Goal: Task Accomplishment & Management: Use online tool/utility

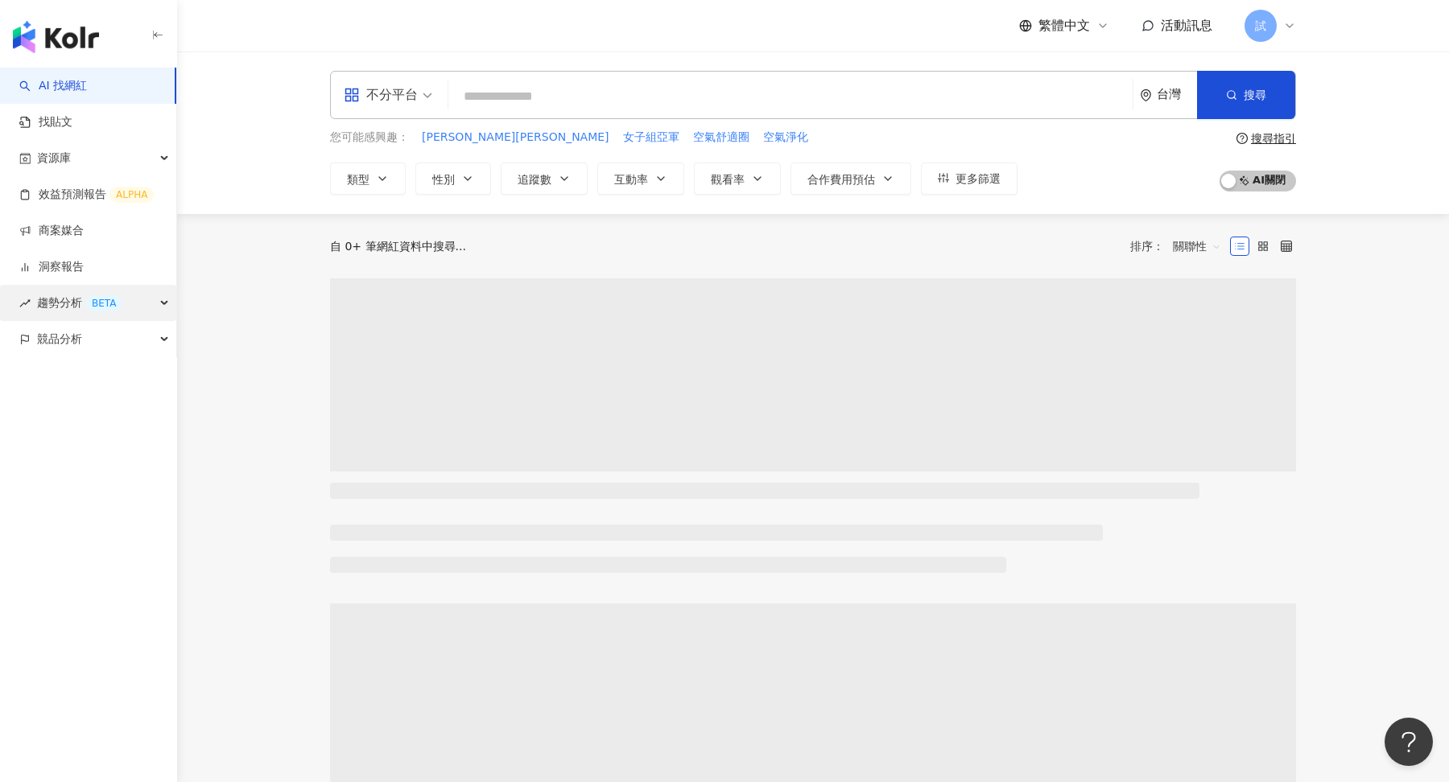
click at [123, 303] on div "趨勢分析 BETA" at bounding box center [88, 303] width 176 height 36
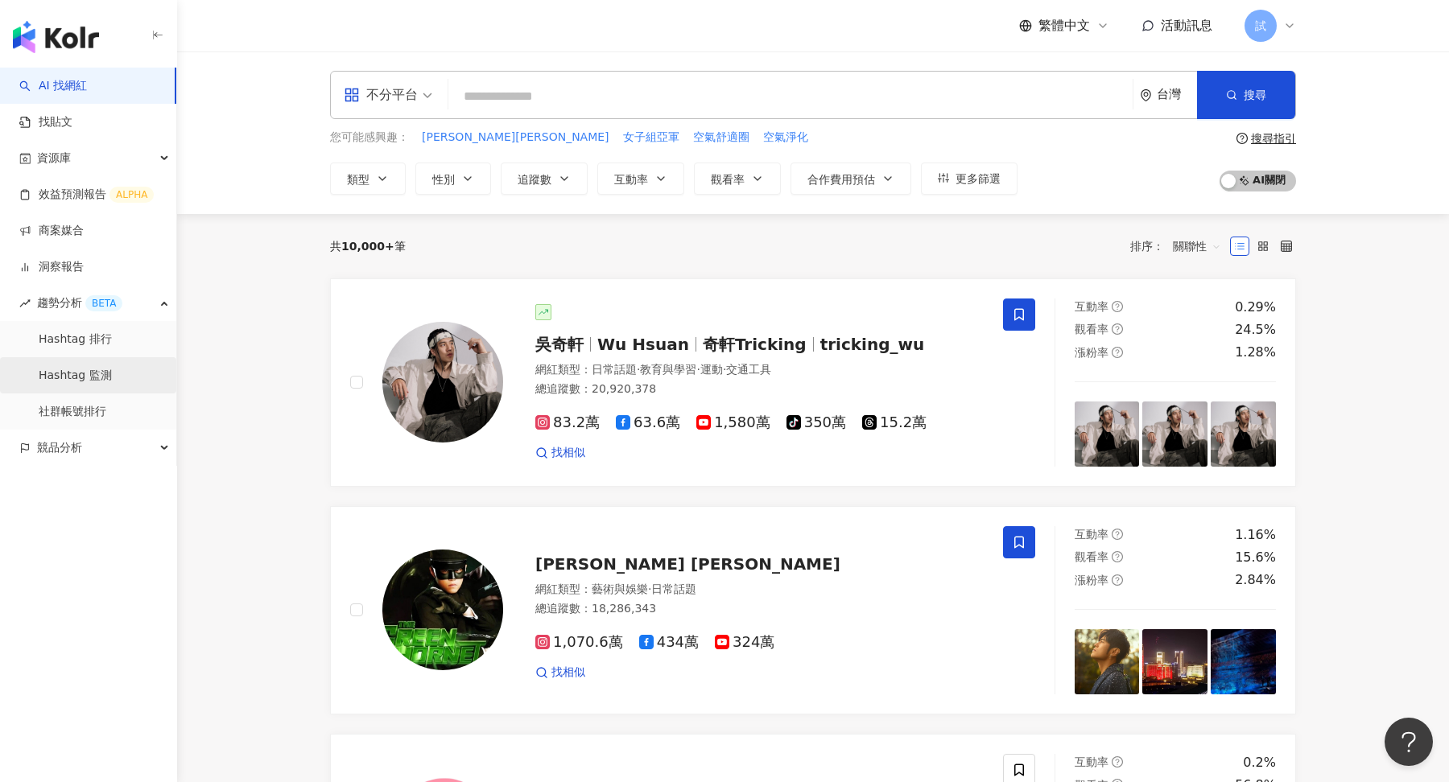
click at [81, 384] on link "Hashtag 監測" at bounding box center [75, 376] width 73 height 16
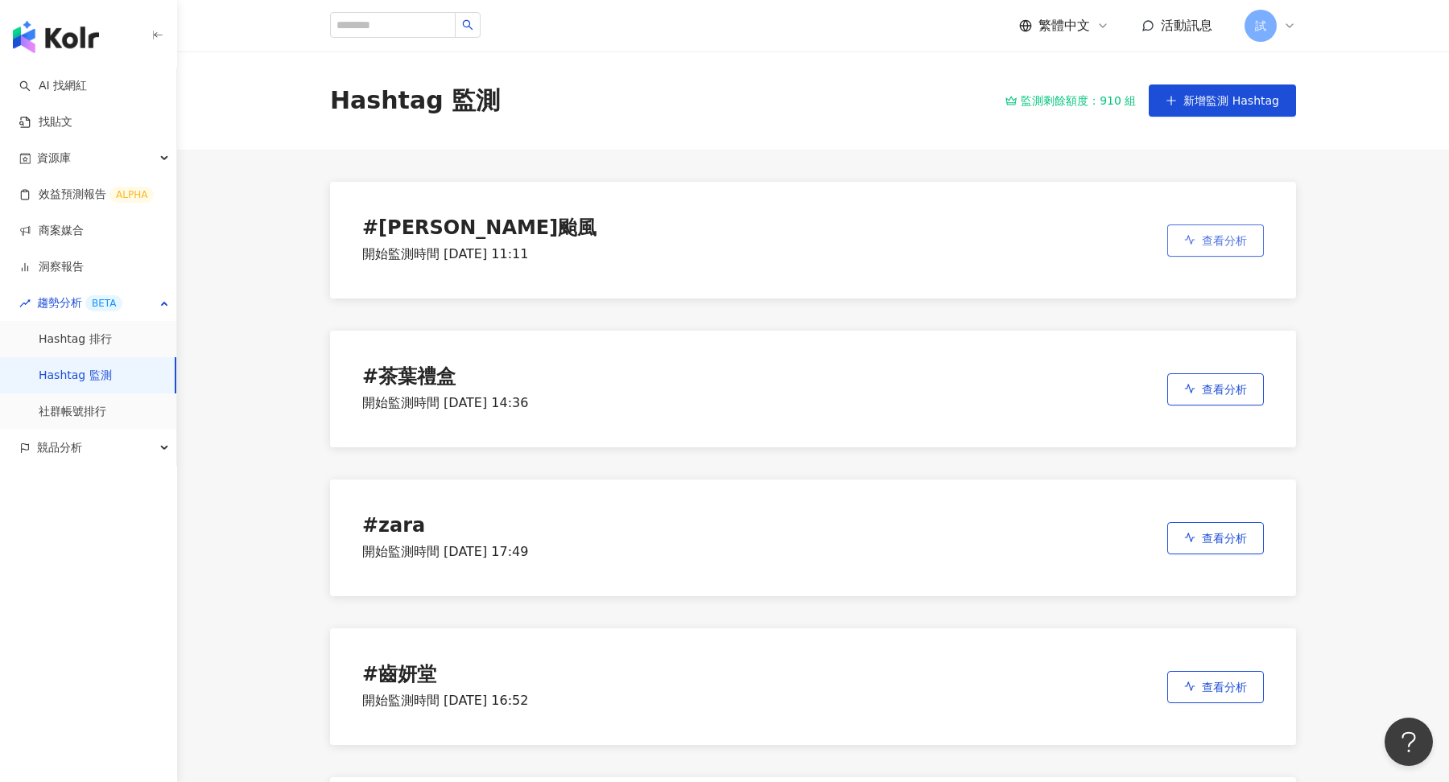
click at [1195, 239] on icon "button" at bounding box center [1189, 239] width 11 height 11
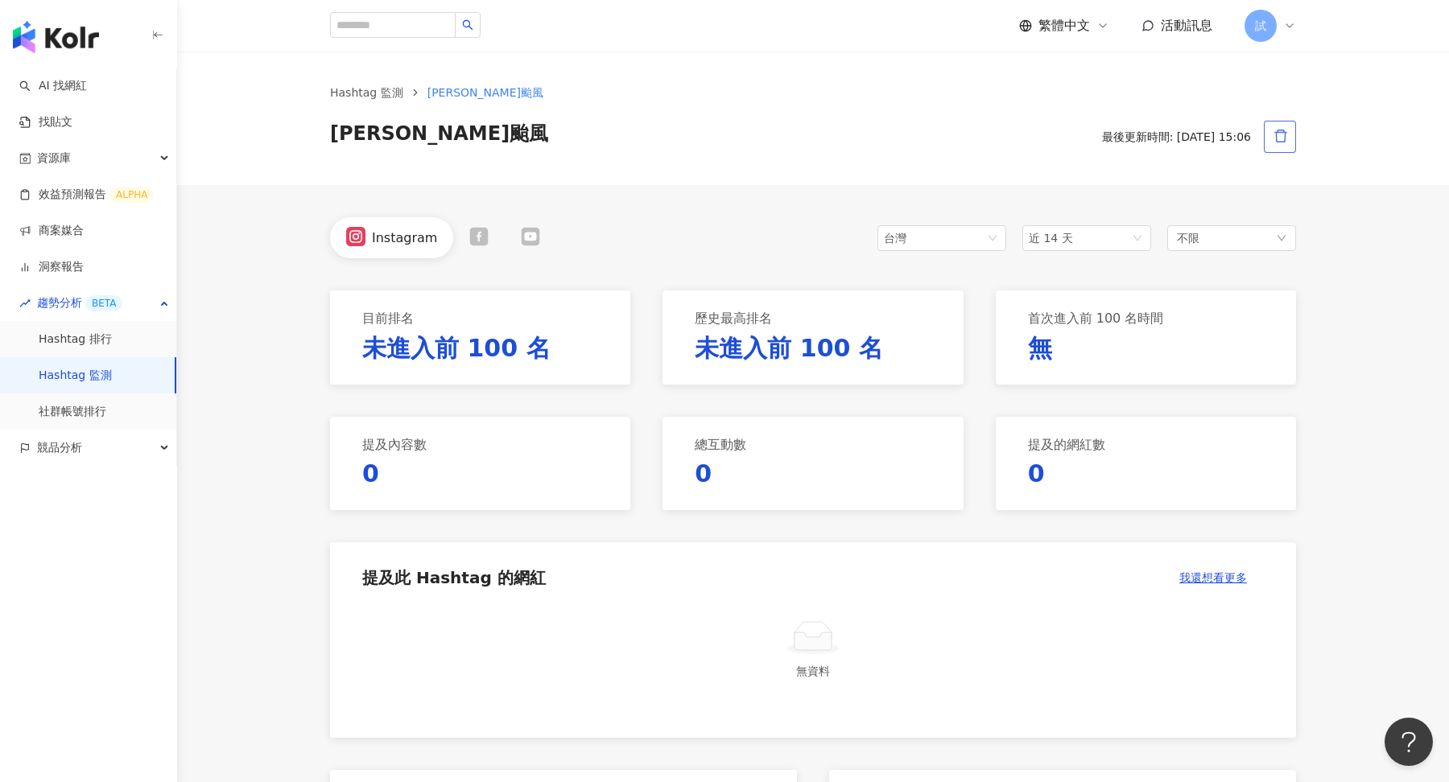
click at [1265, 140] on button "button" at bounding box center [1280, 137] width 32 height 32
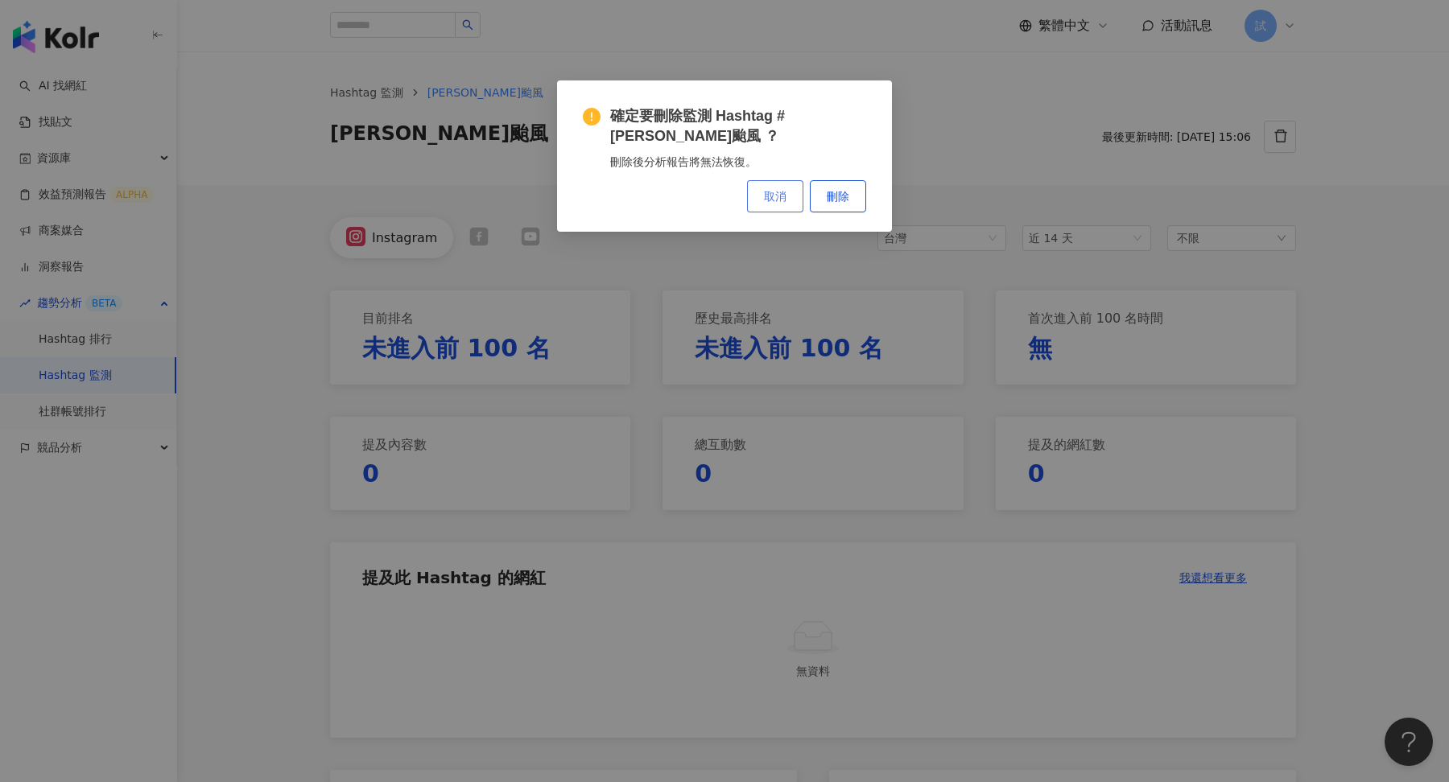
click at [753, 180] on button "取消" at bounding box center [775, 196] width 56 height 32
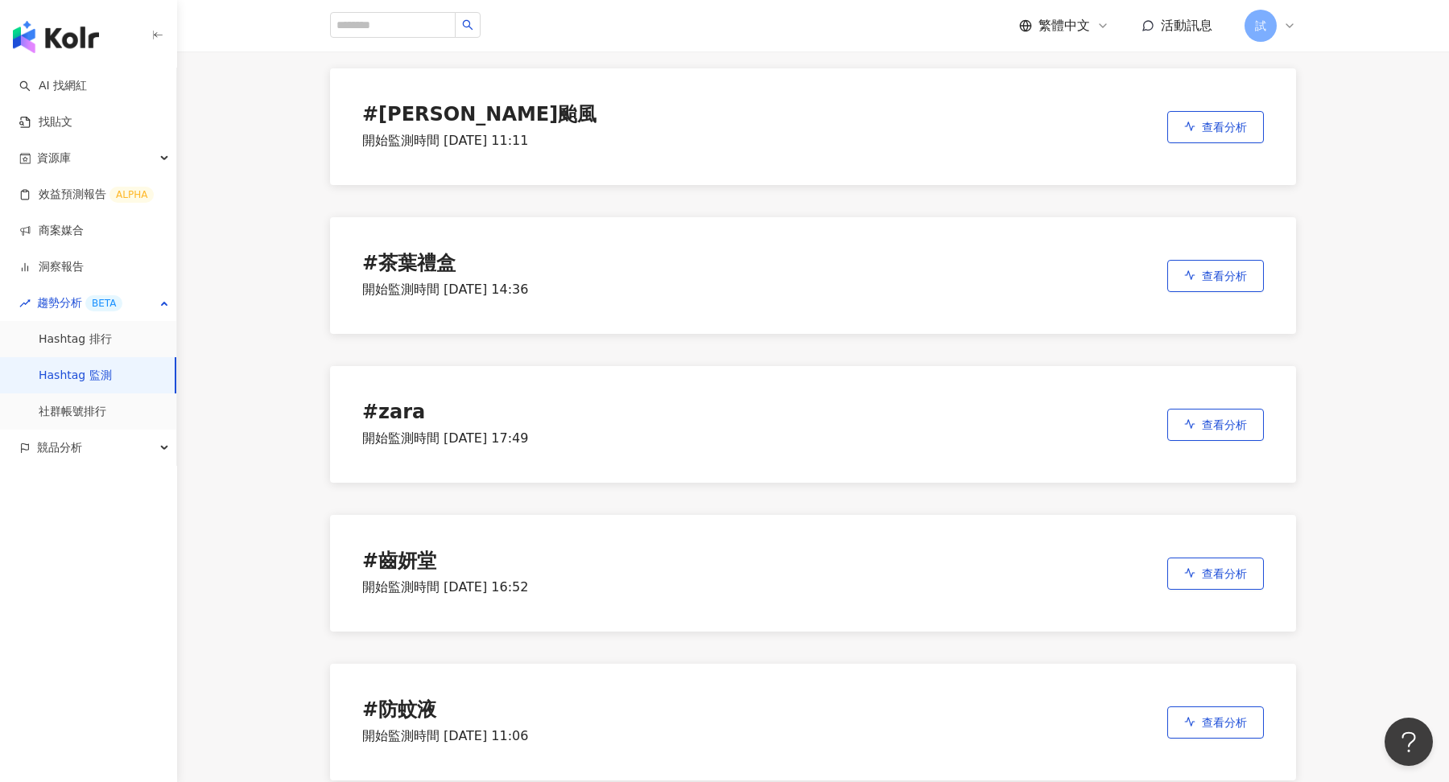
scroll to position [126, 0]
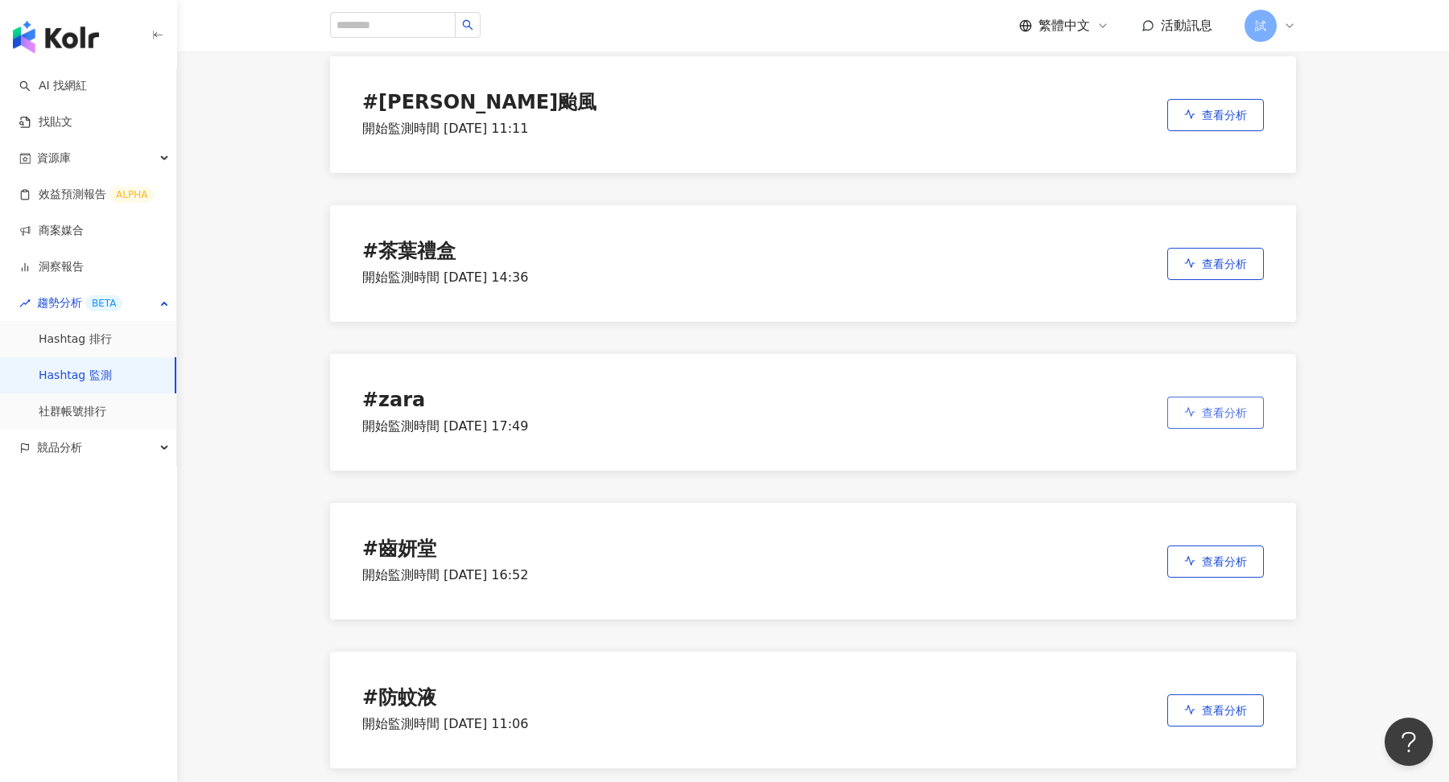
click at [1203, 420] on button "查看分析" at bounding box center [1215, 413] width 97 height 32
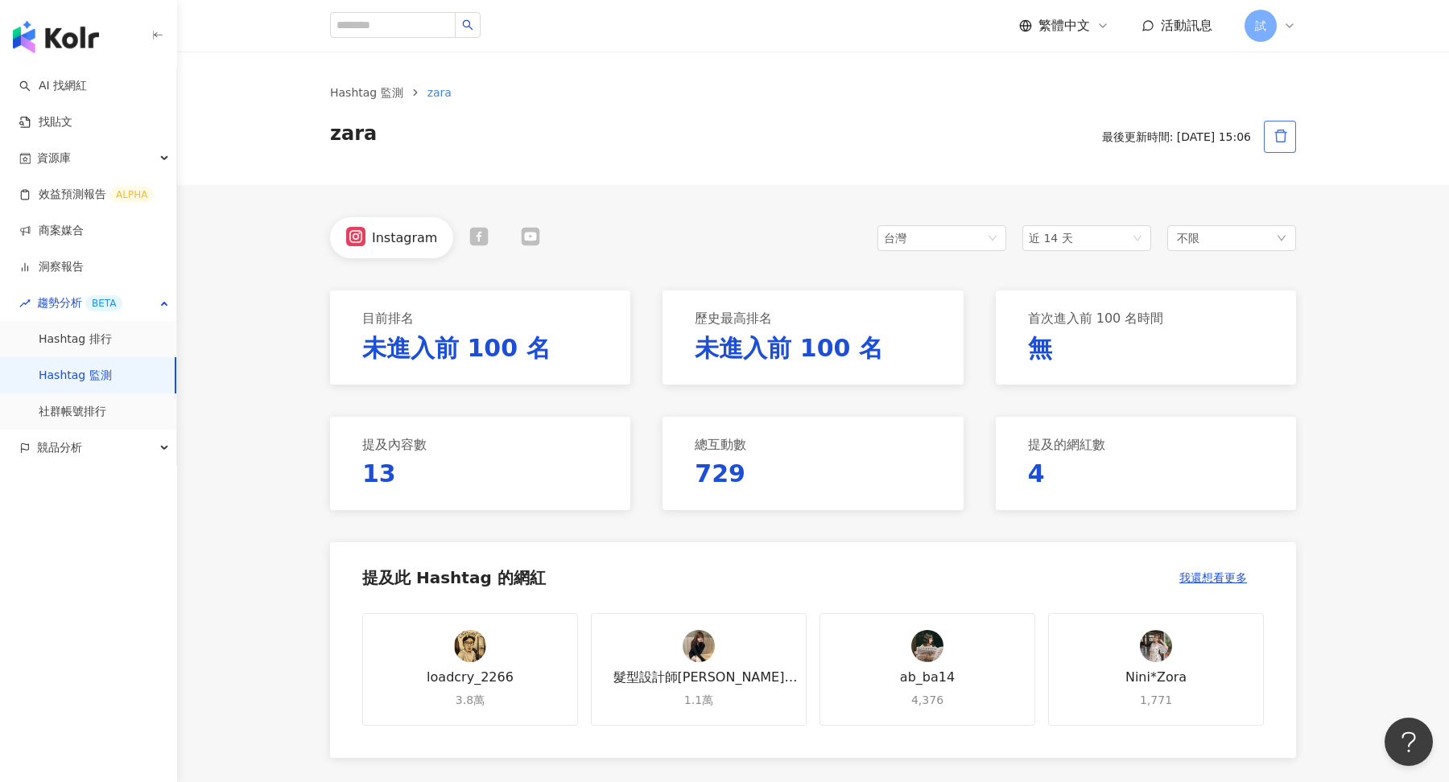
click at [1281, 144] on button "button" at bounding box center [1280, 137] width 32 height 32
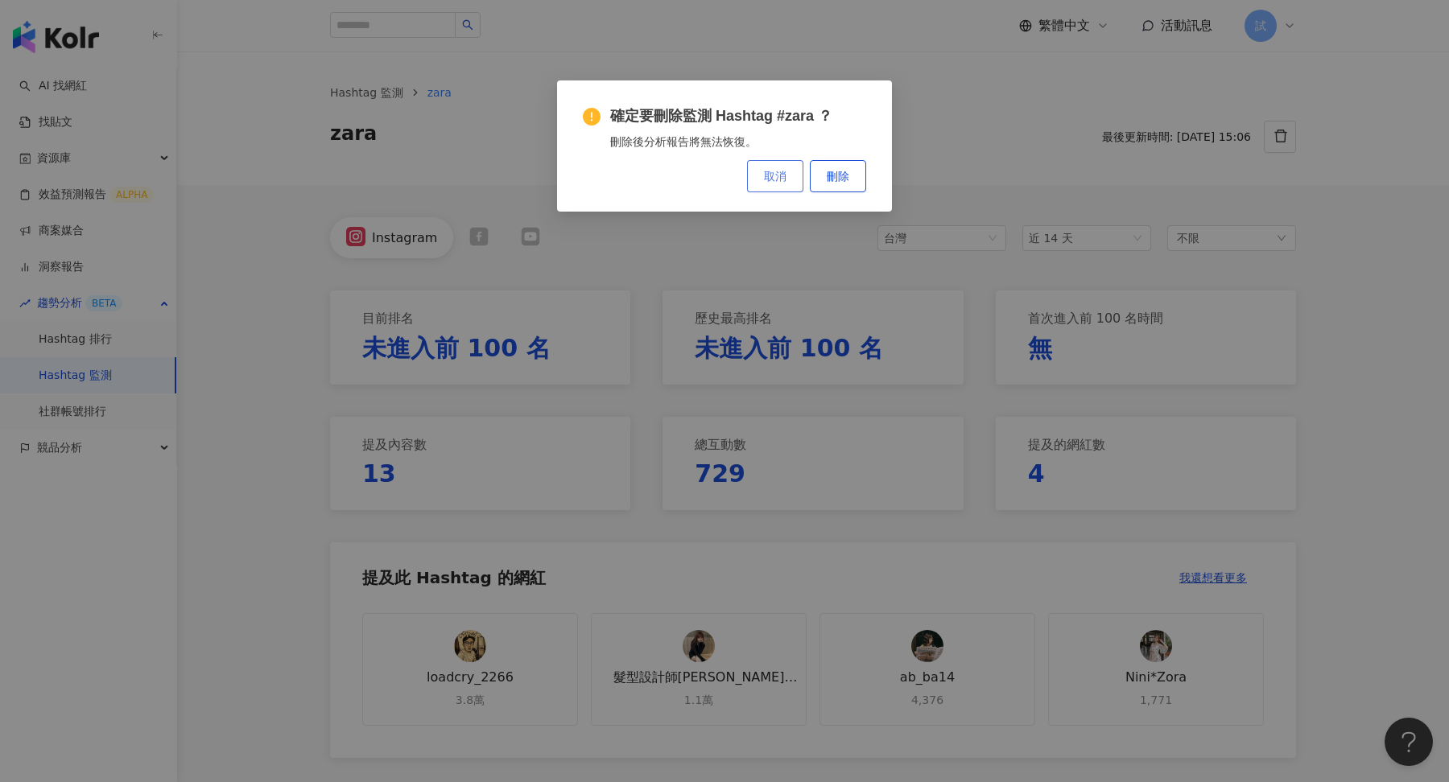
click at [781, 177] on span "取消" at bounding box center [775, 176] width 23 height 13
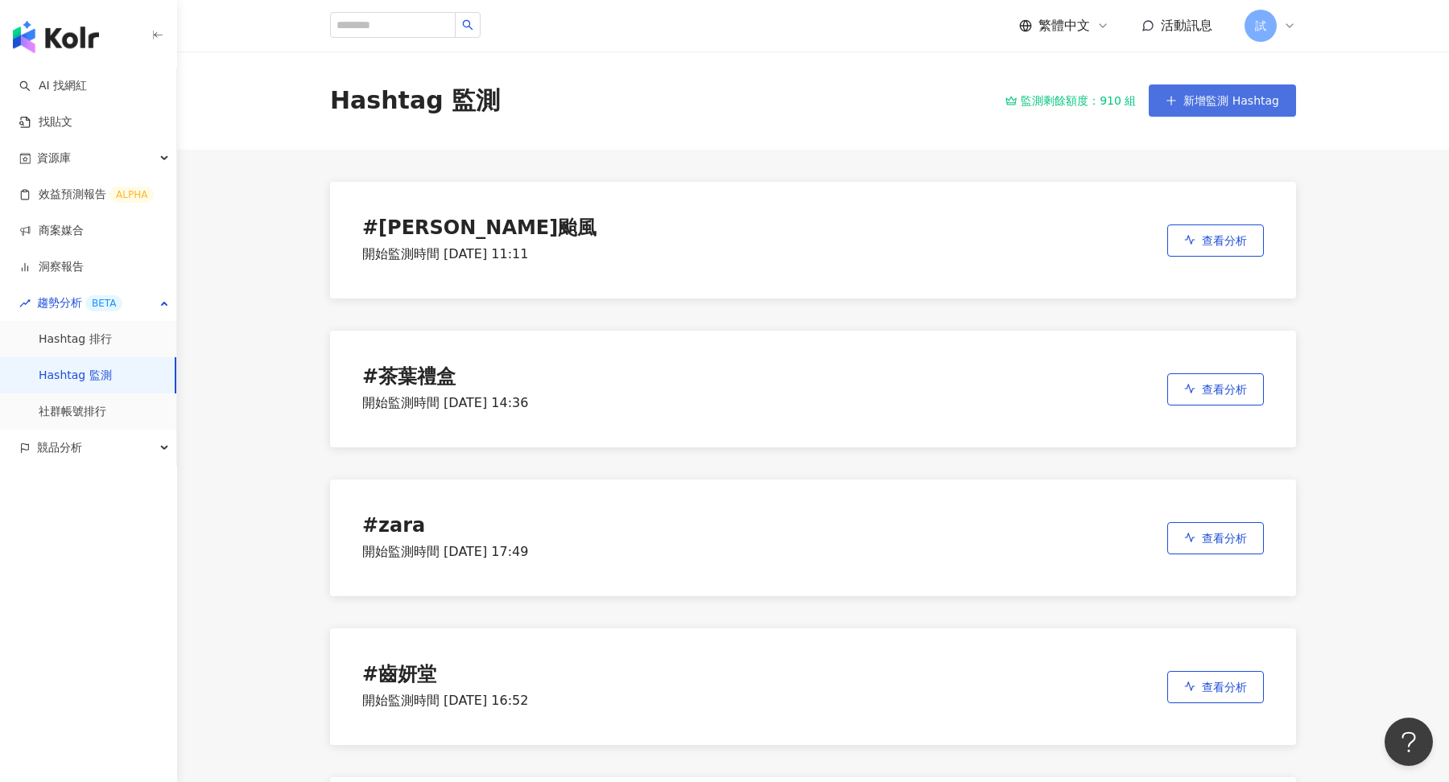
click at [1236, 111] on button "新增監測 Hashtag" at bounding box center [1222, 101] width 147 height 32
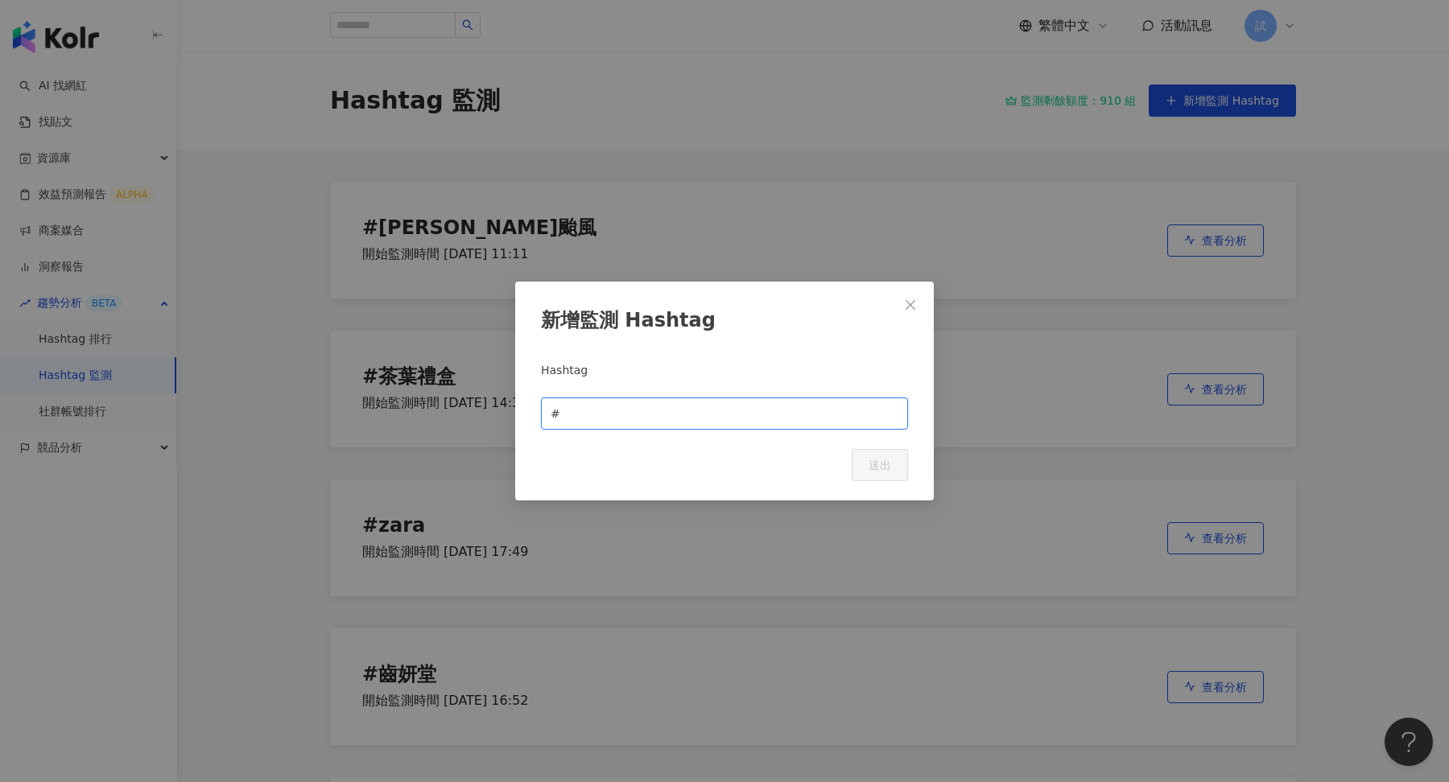
click at [683, 419] on input "text" at bounding box center [731, 414] width 335 height 18
type input "*"
type input "********"
click at [881, 468] on span "送出" at bounding box center [880, 465] width 23 height 13
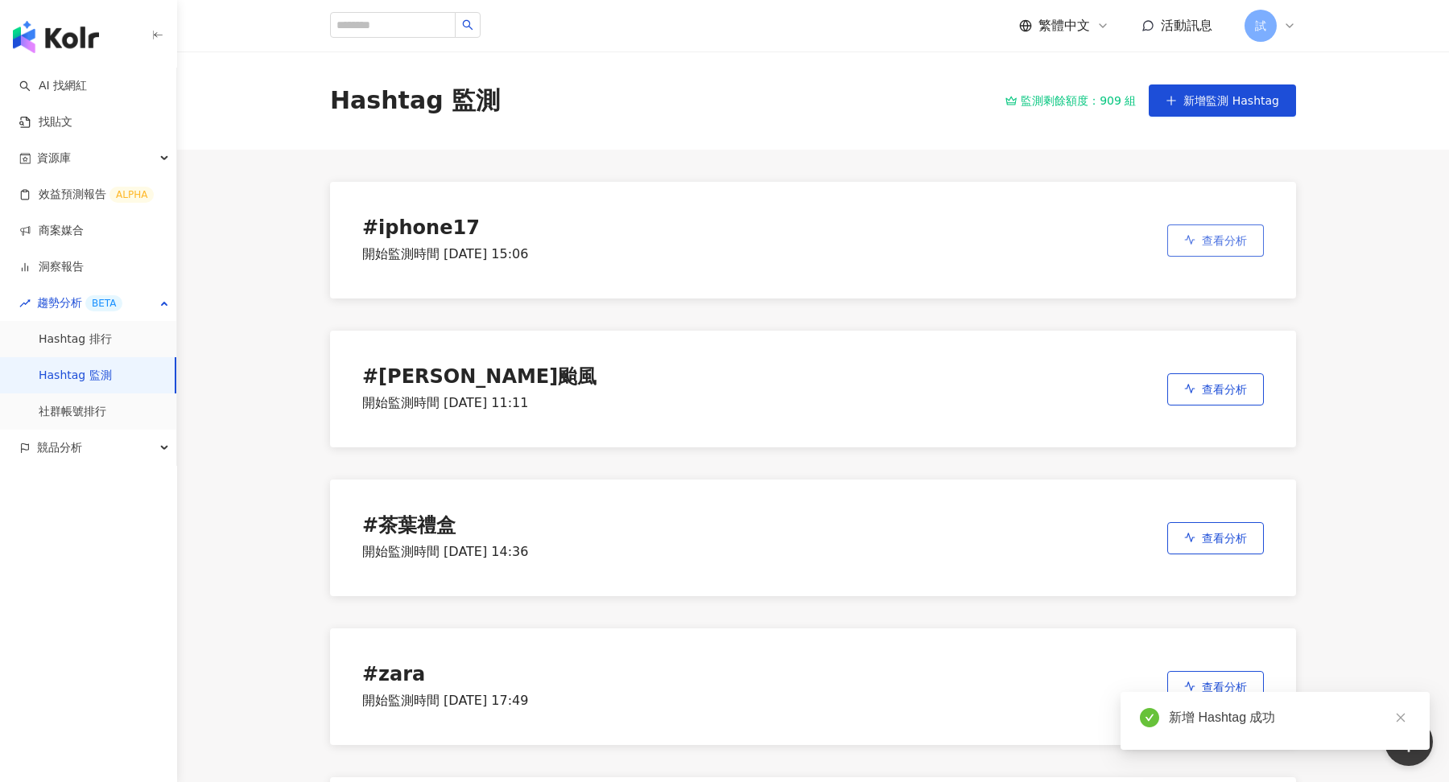
click at [1200, 239] on button "查看分析" at bounding box center [1215, 241] width 97 height 32
